Goal: Transaction & Acquisition: Obtain resource

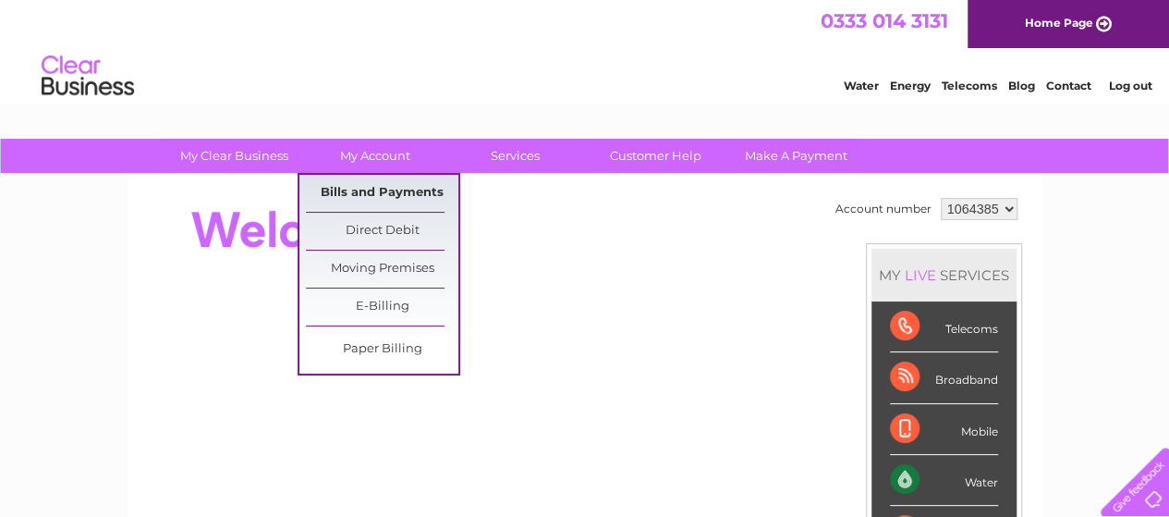
click at [398, 195] on link "Bills and Payments" at bounding box center [382, 193] width 152 height 37
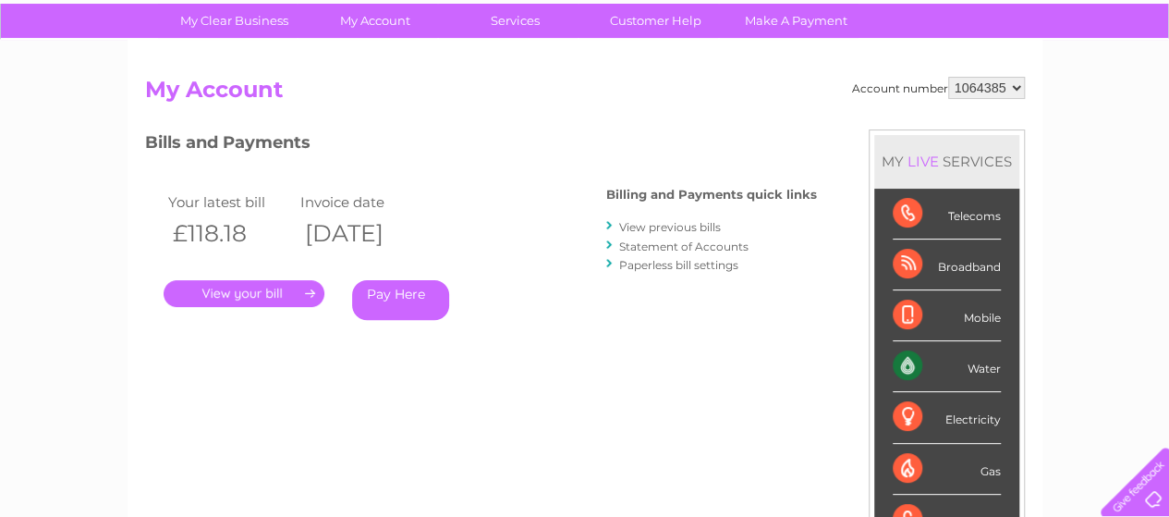
scroll to position [43, 0]
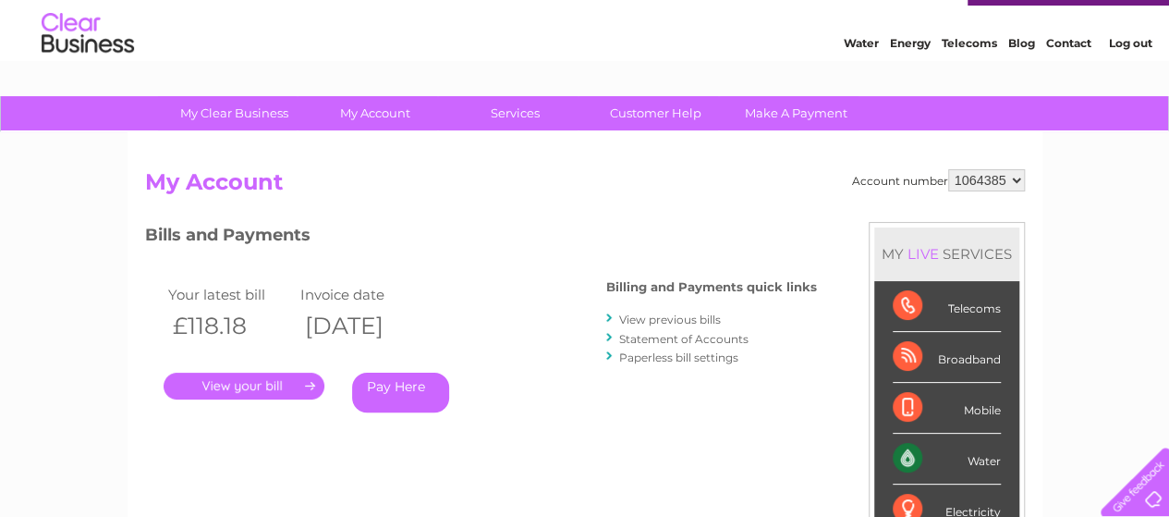
click at [253, 391] on link "." at bounding box center [244, 385] width 161 height 27
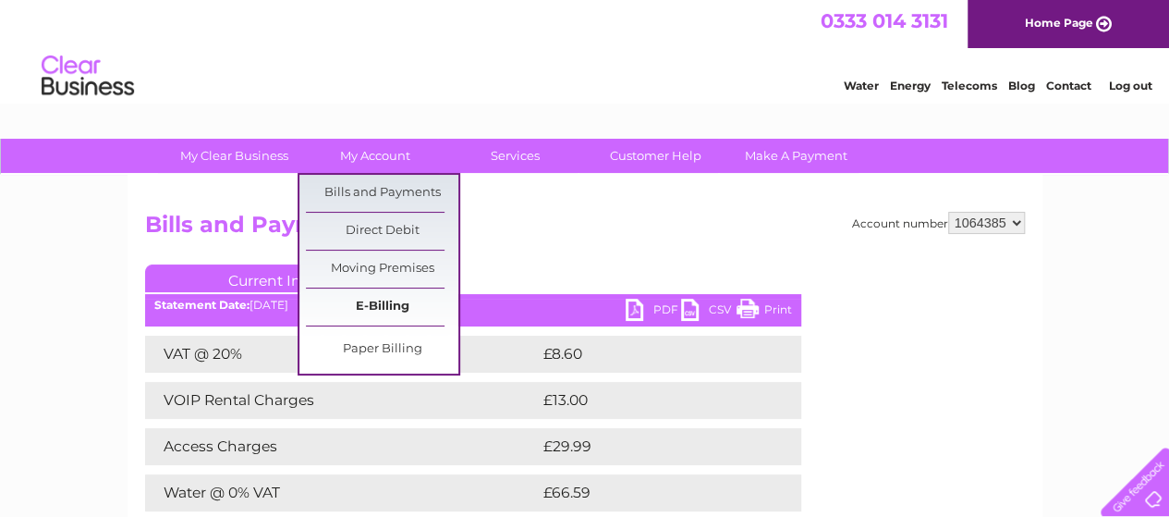
click at [375, 308] on link "E-Billing" at bounding box center [382, 306] width 152 height 37
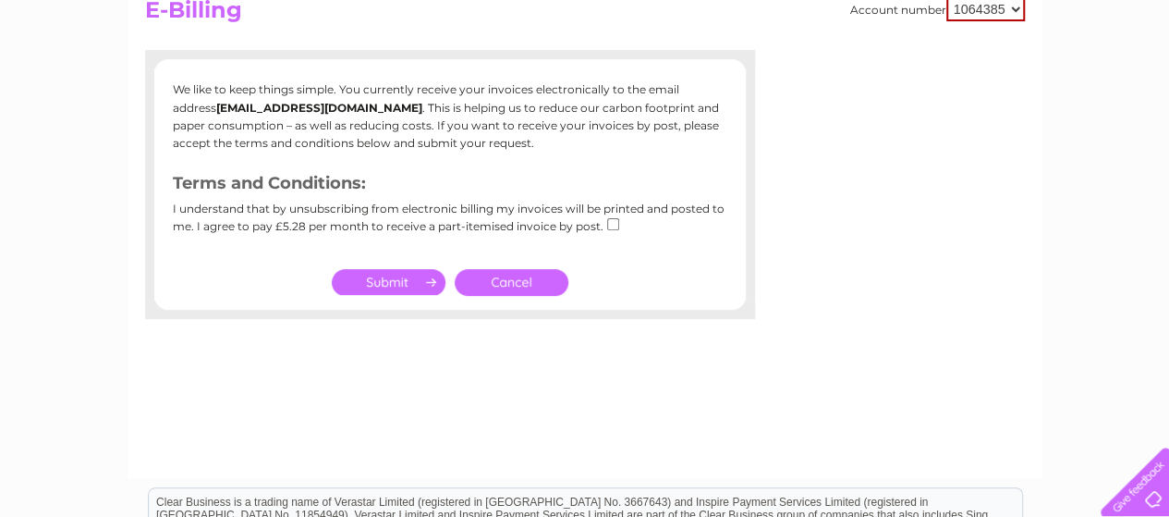
scroll to position [277, 0]
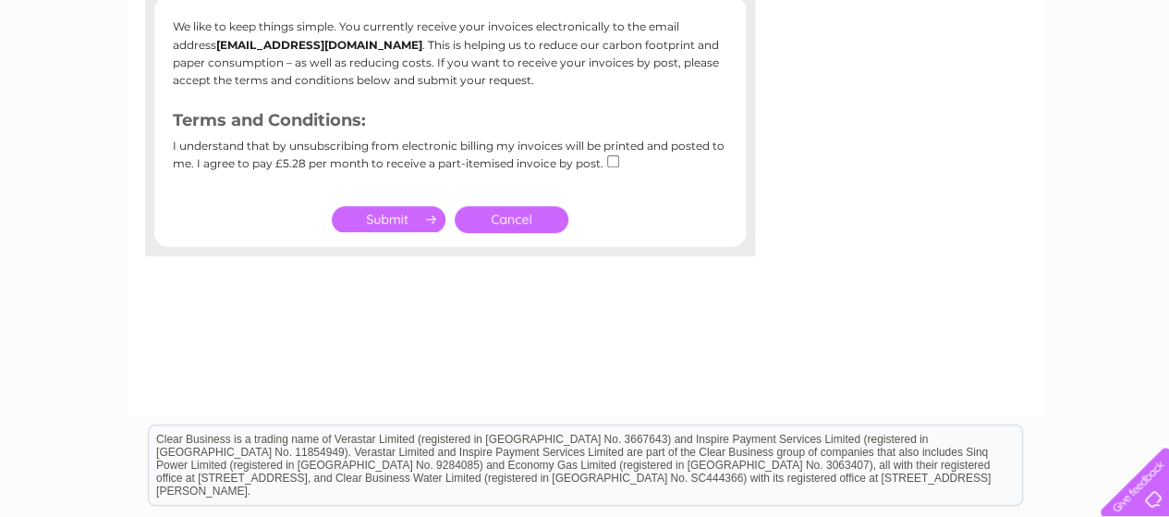
click at [608, 160] on input "checkbox" at bounding box center [613, 161] width 12 height 12
checkbox input "true"
click at [490, 213] on link "Cancel" at bounding box center [512, 219] width 114 height 27
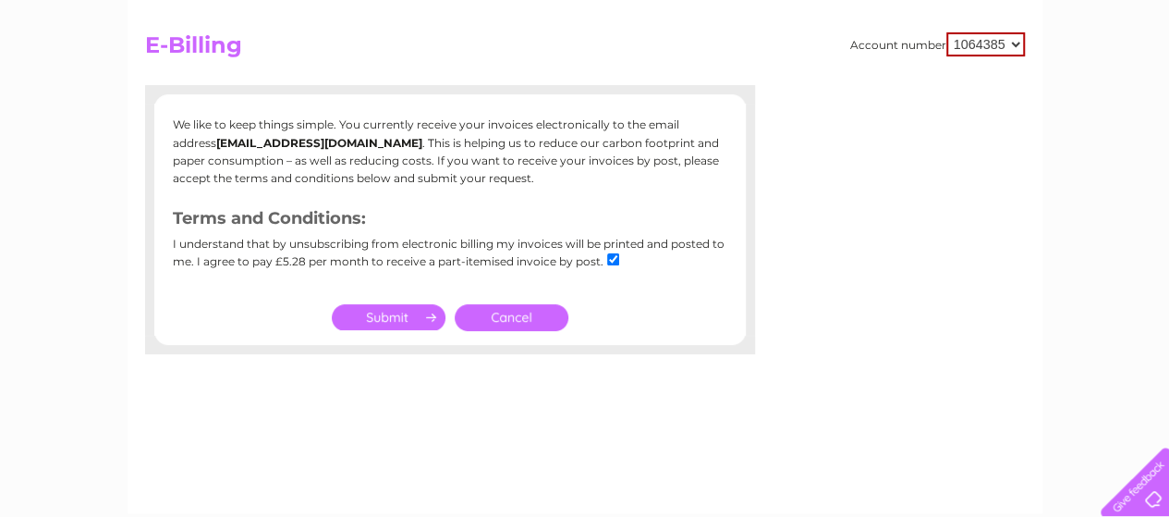
scroll to position [0, 0]
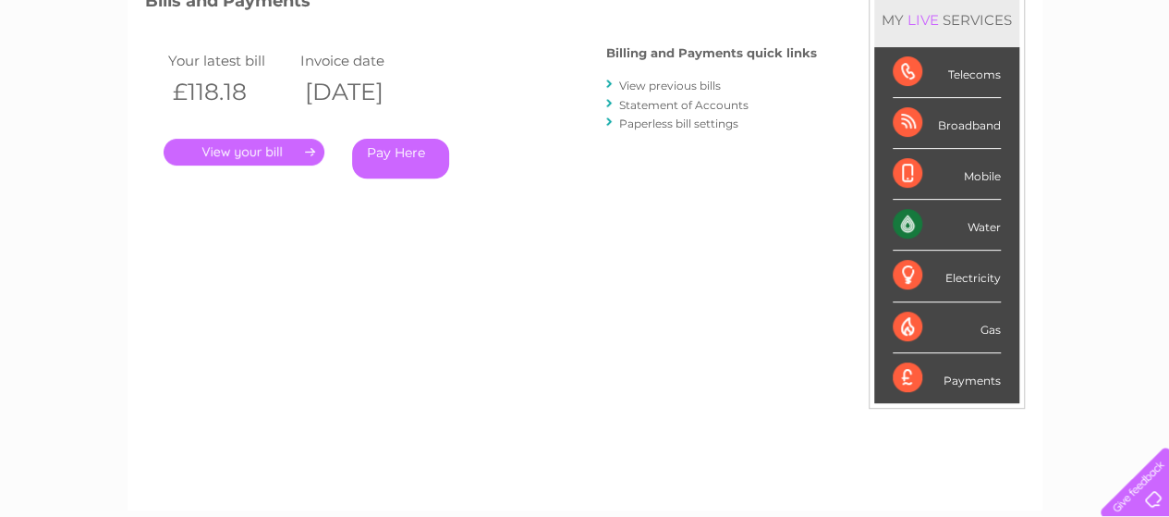
scroll to position [185, 0]
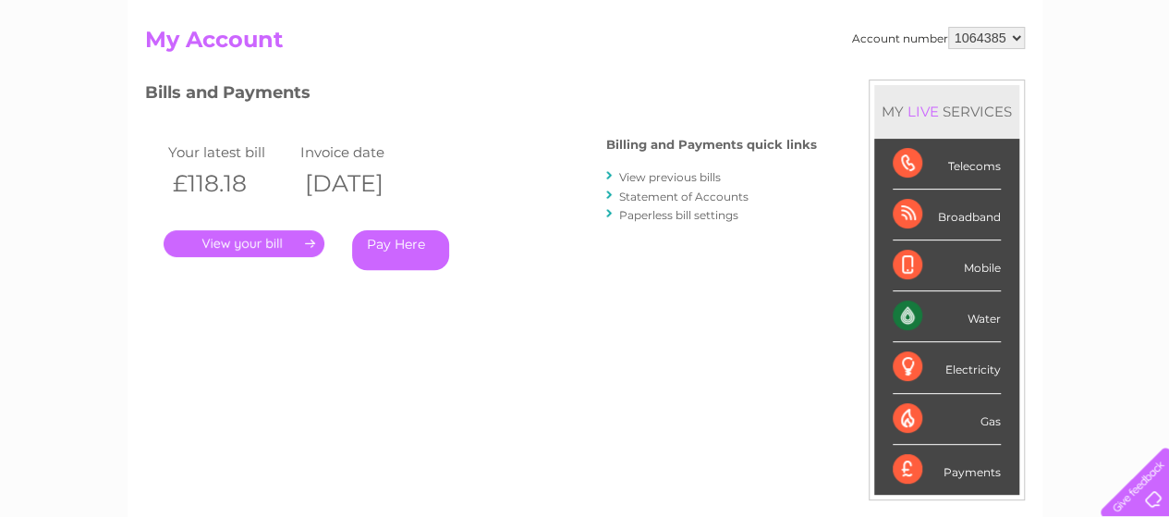
click at [684, 173] on link "View previous bills" at bounding box center [670, 177] width 102 height 14
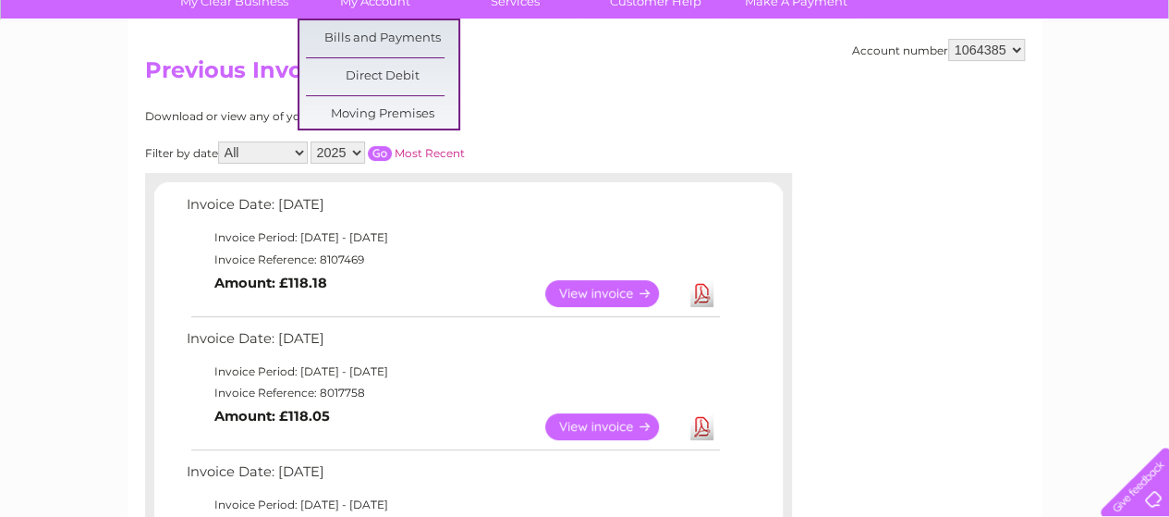
scroll to position [277, 0]
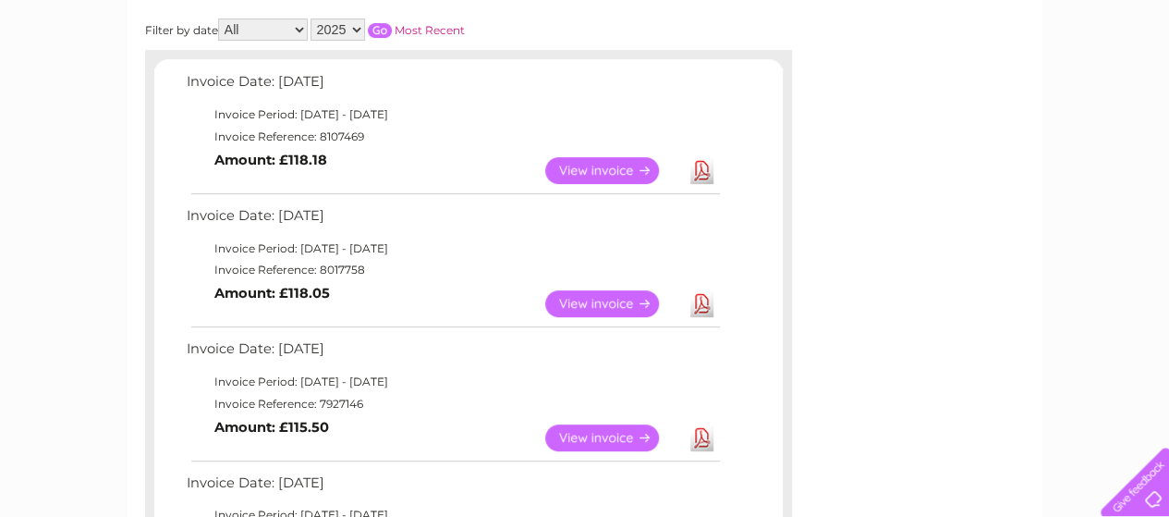
click at [699, 306] on link "Download" at bounding box center [701, 303] width 23 height 27
click at [617, 308] on link "View" at bounding box center [613, 303] width 136 height 27
